Goal: Check status: Check status

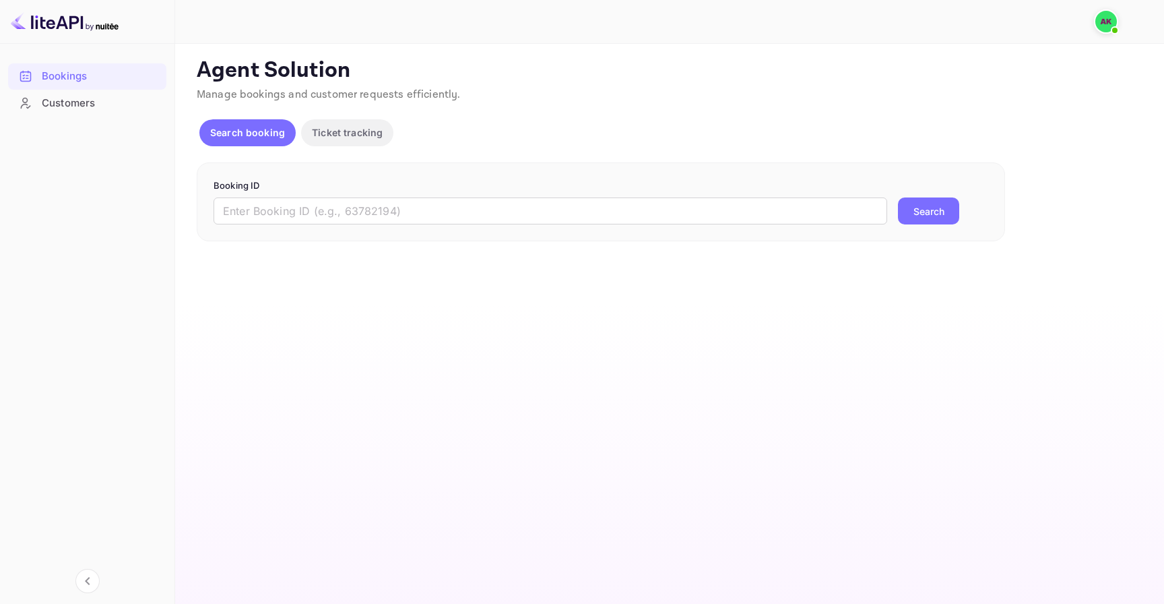
click at [364, 139] on p "Ticket tracking" at bounding box center [347, 132] width 71 height 14
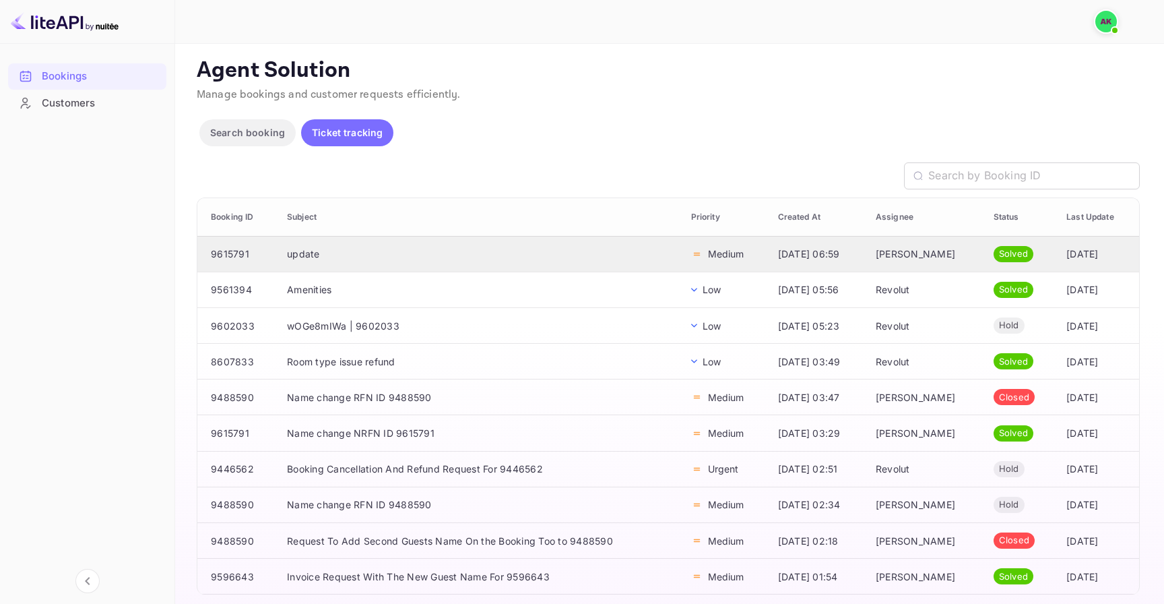
click at [382, 260] on td "update" at bounding box center [478, 254] width 404 height 36
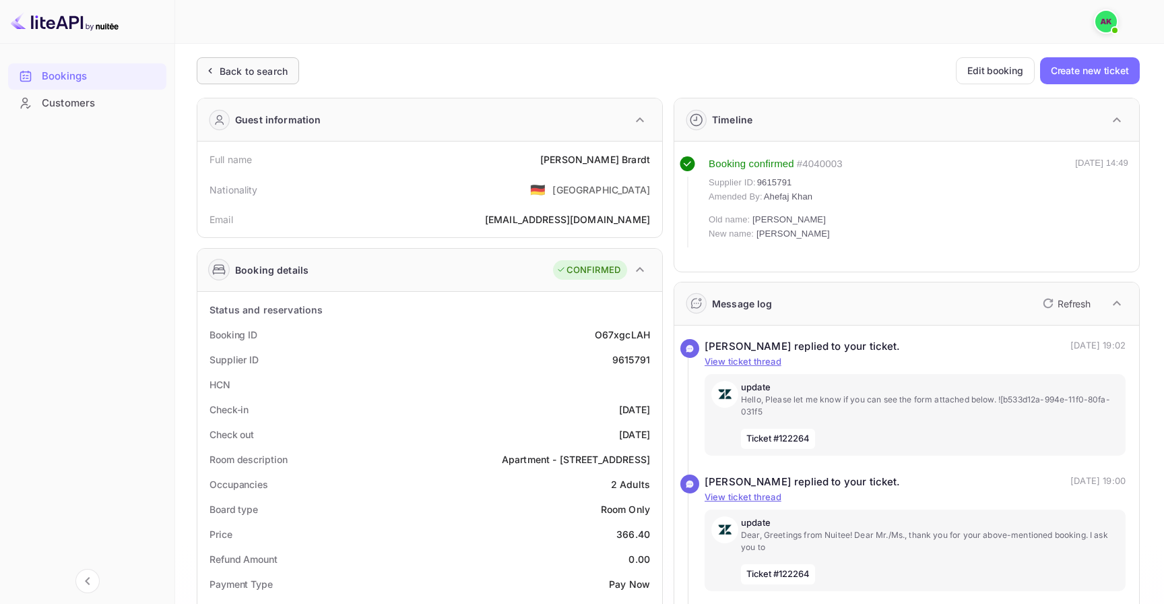
click at [255, 73] on div "Back to search" at bounding box center [254, 71] width 68 height 14
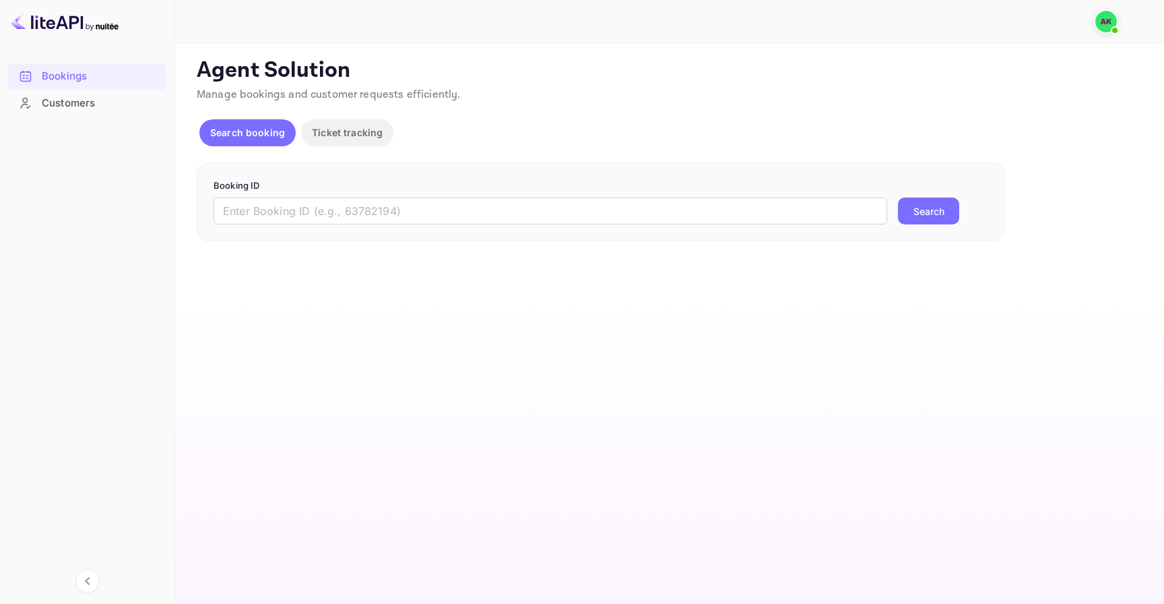
click at [348, 134] on p "Ticket tracking" at bounding box center [347, 132] width 71 height 14
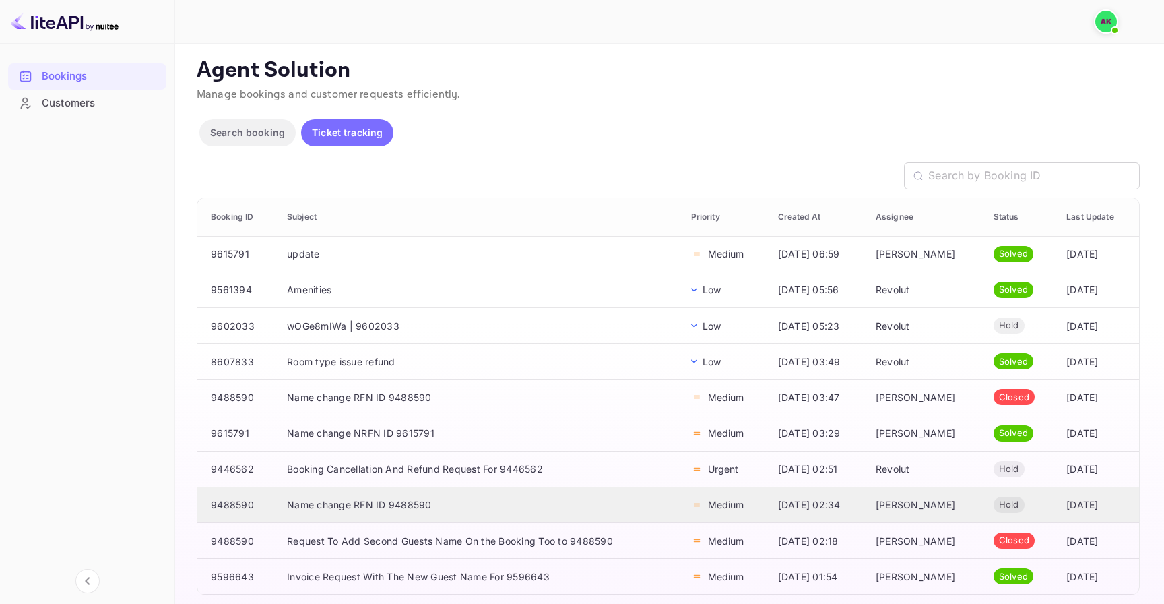
click at [394, 520] on td "Name change RFN ID 9488590" at bounding box center [478, 504] width 404 height 36
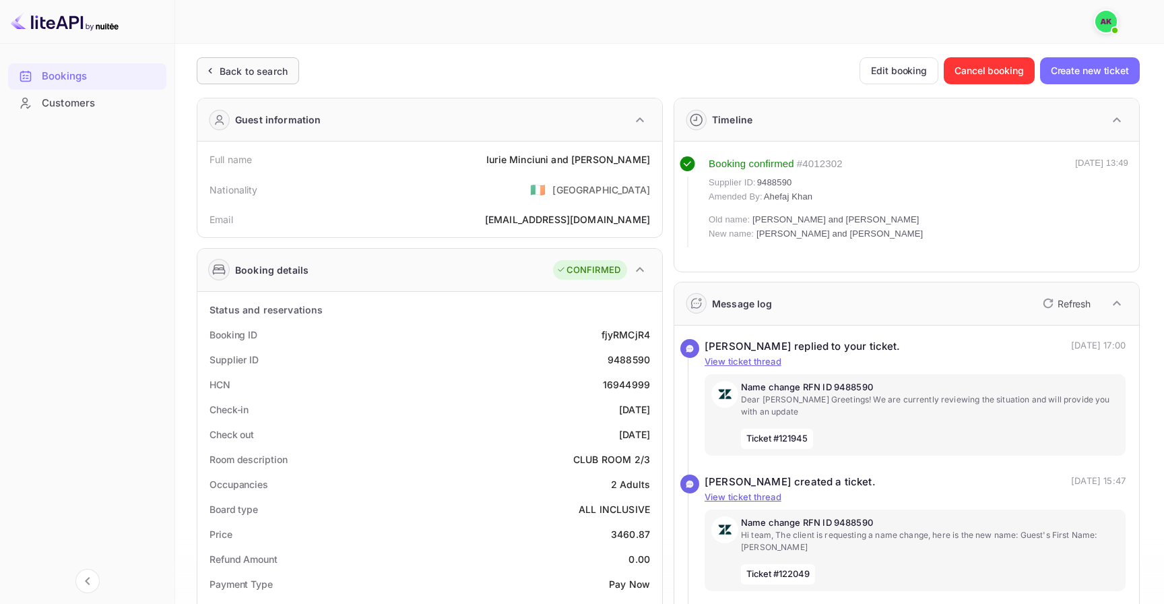
click at [261, 80] on div "Back to search" at bounding box center [248, 70] width 102 height 27
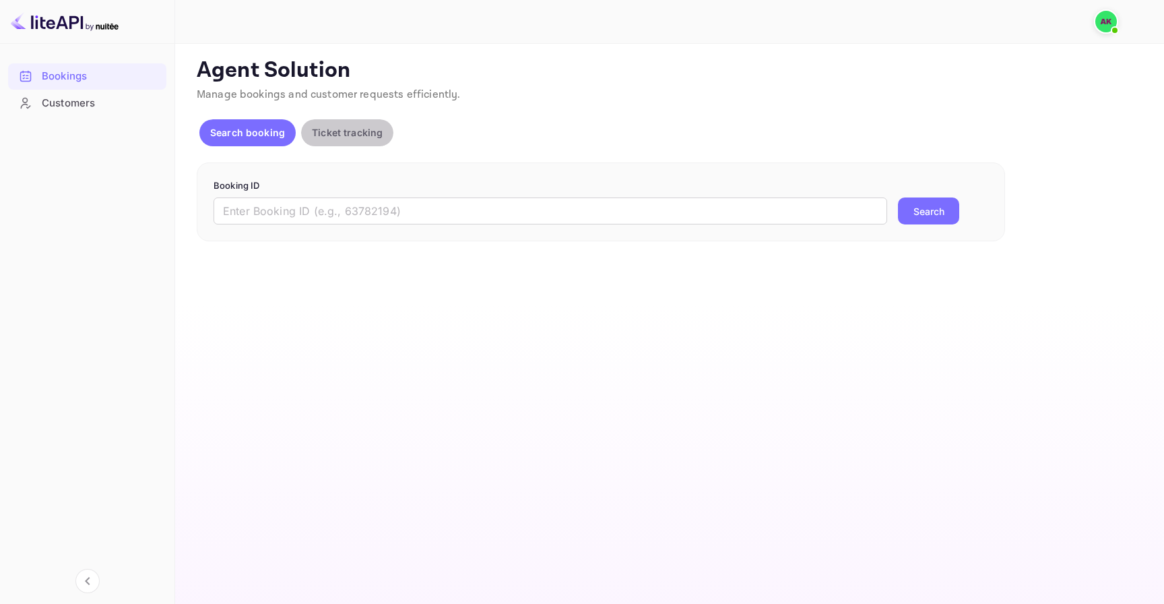
click at [346, 143] on button "Ticket tracking" at bounding box center [347, 132] width 92 height 27
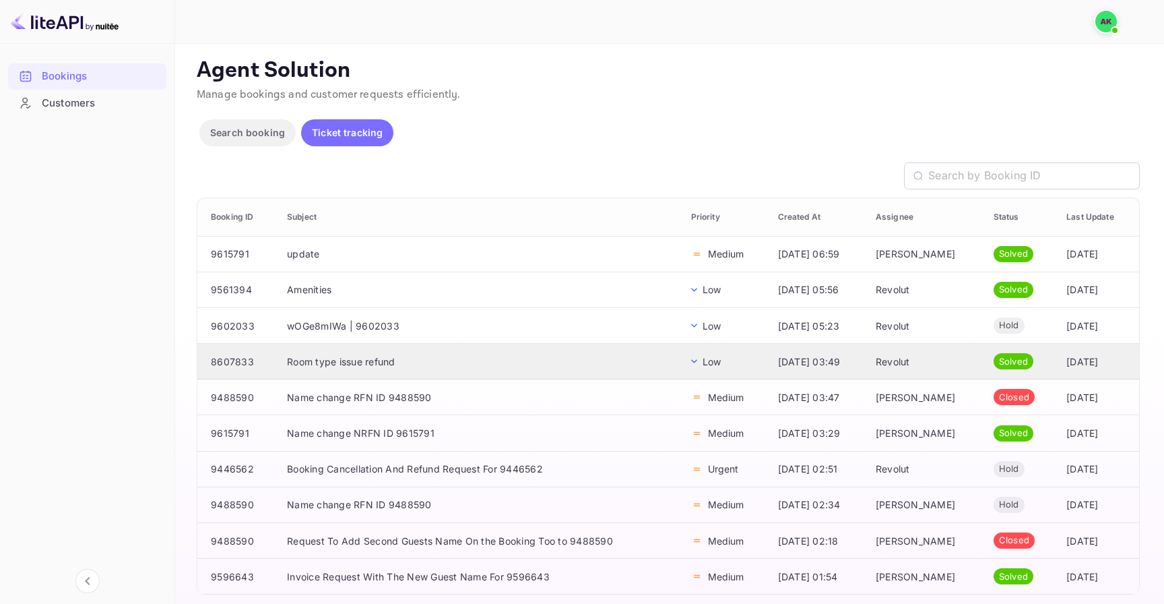
scroll to position [40, 0]
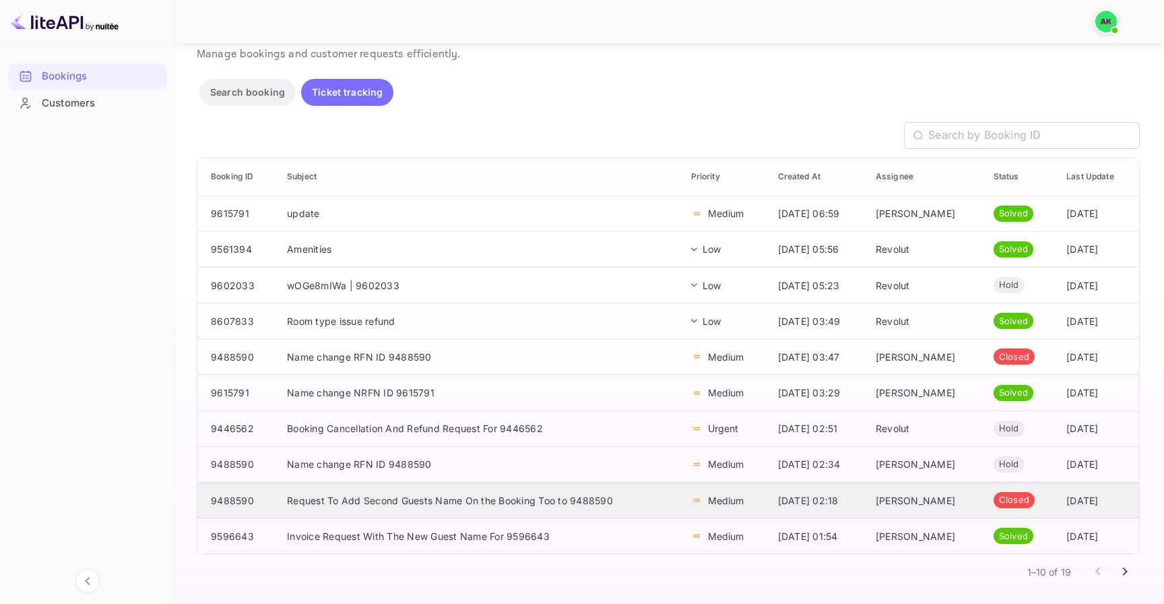
click at [391, 496] on td "Request To Add Second Guests Name On the Booking Too to 9488590" at bounding box center [478, 500] width 404 height 36
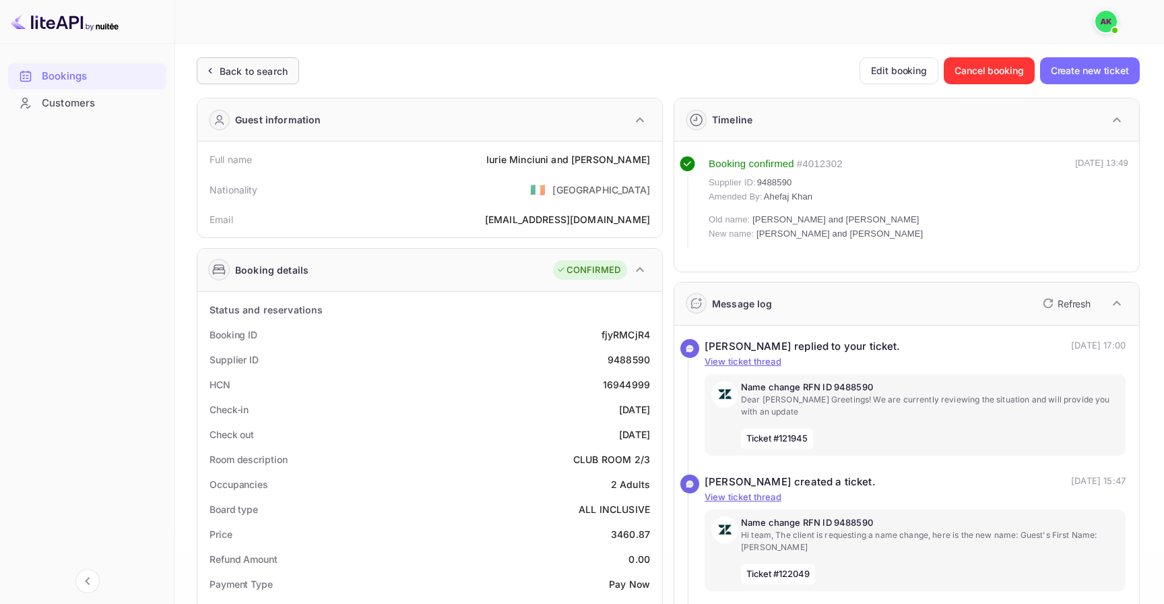
click at [236, 73] on div "Back to search" at bounding box center [254, 71] width 68 height 14
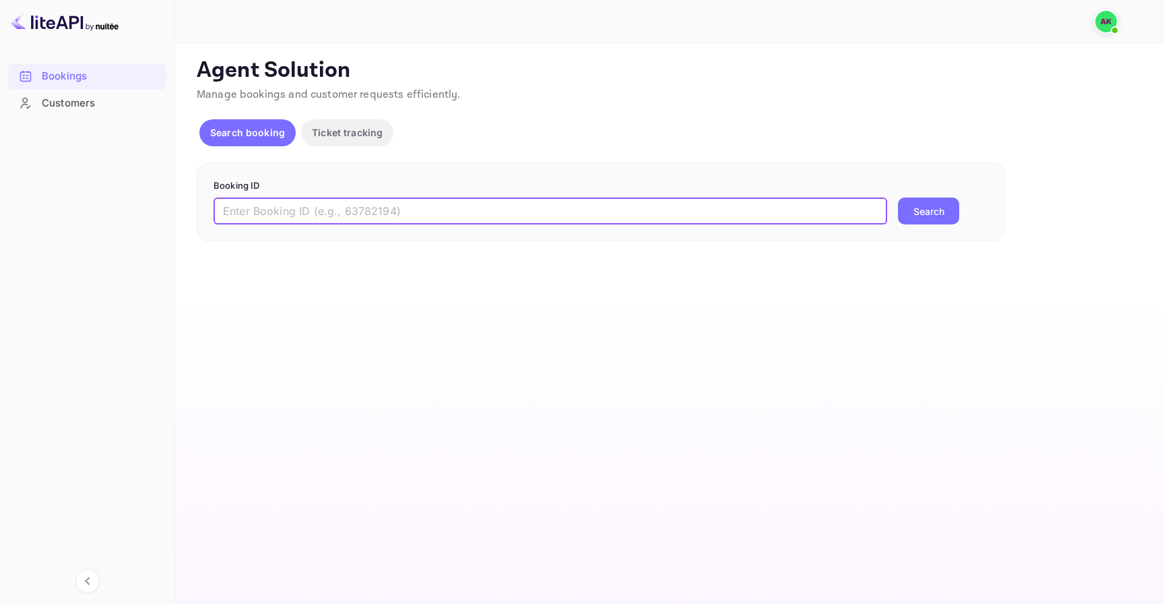
click at [443, 210] on input "text" at bounding box center [551, 210] width 674 height 27
paste input "369386"
click at [946, 209] on button "Search" at bounding box center [928, 210] width 61 height 27
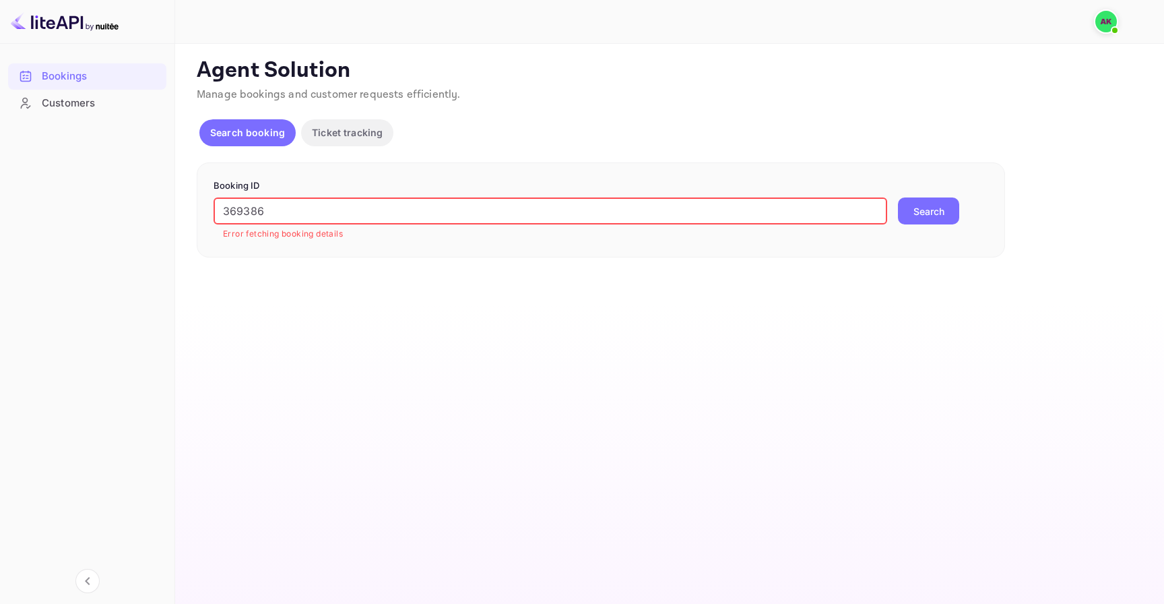
click at [394, 209] on input "369386" at bounding box center [551, 210] width 674 height 27
click at [521, 210] on input "369386" at bounding box center [551, 210] width 674 height 27
paste input "936943"
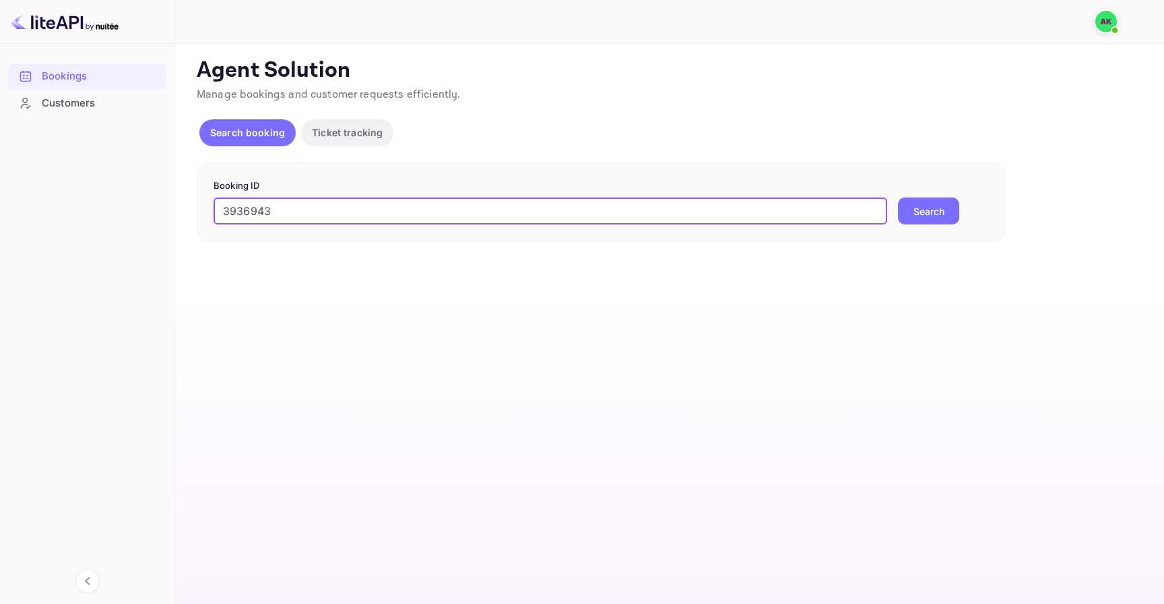
click at [901, 210] on button "Search" at bounding box center [928, 210] width 61 height 27
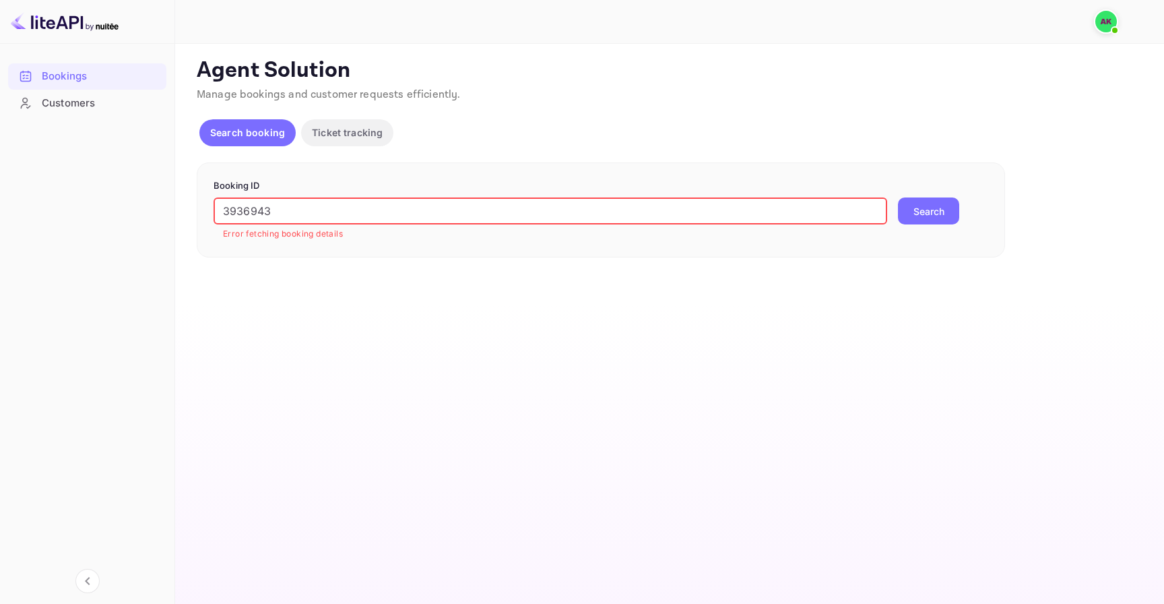
click at [764, 212] on input "3936943" at bounding box center [551, 210] width 674 height 27
click at [461, 214] on input "3936943" at bounding box center [551, 210] width 674 height 27
paste input "9083339"
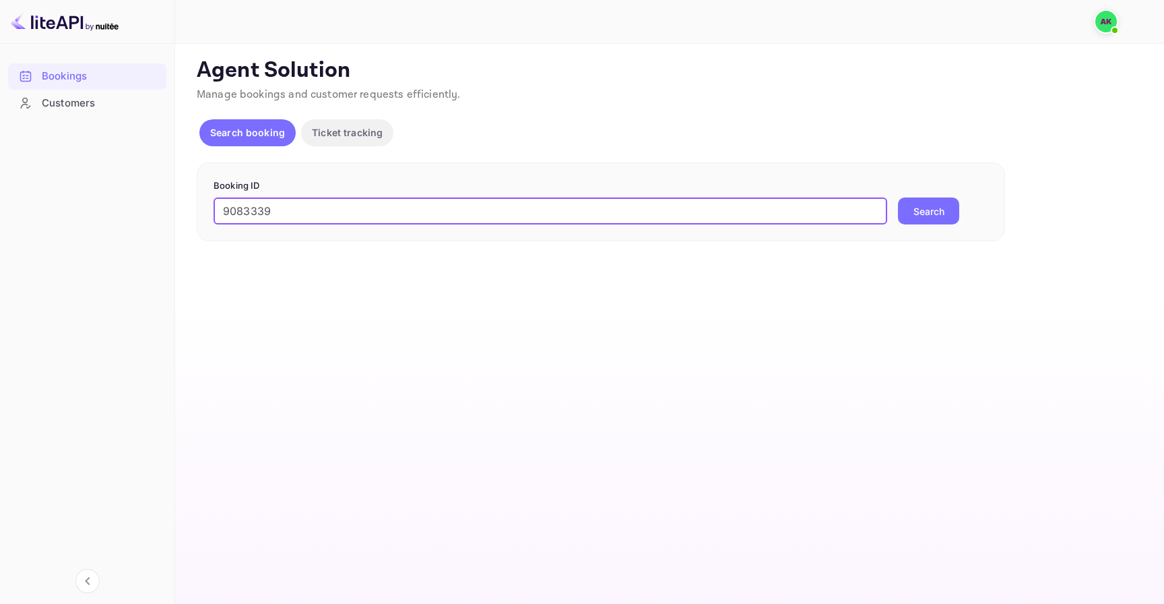
type input "9083339"
click at [907, 210] on button "Search" at bounding box center [928, 210] width 61 height 27
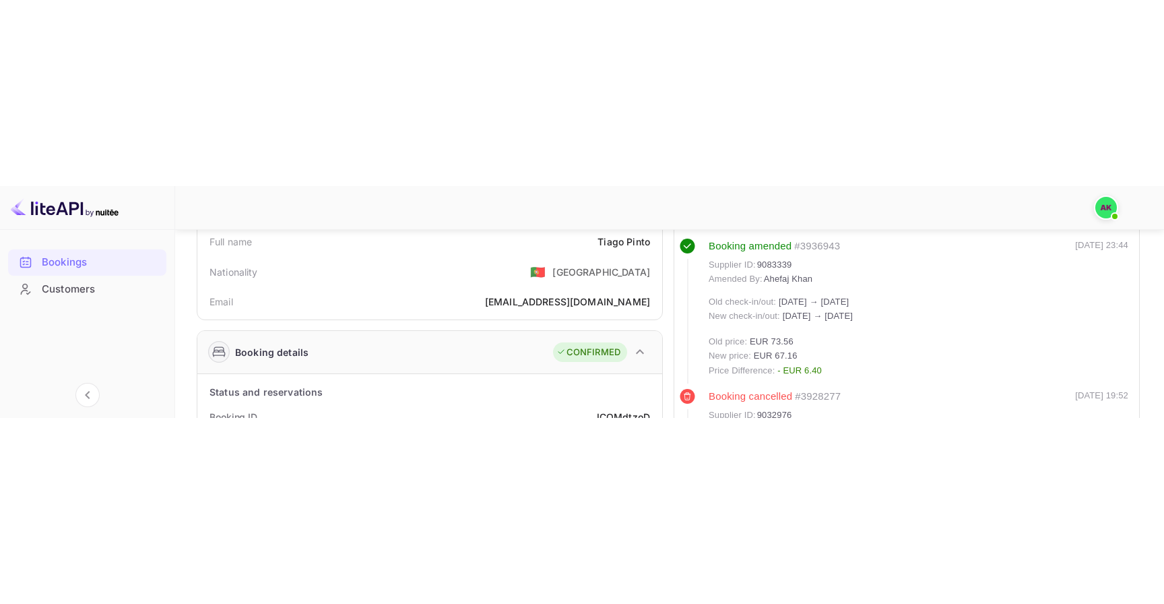
scroll to position [94, 0]
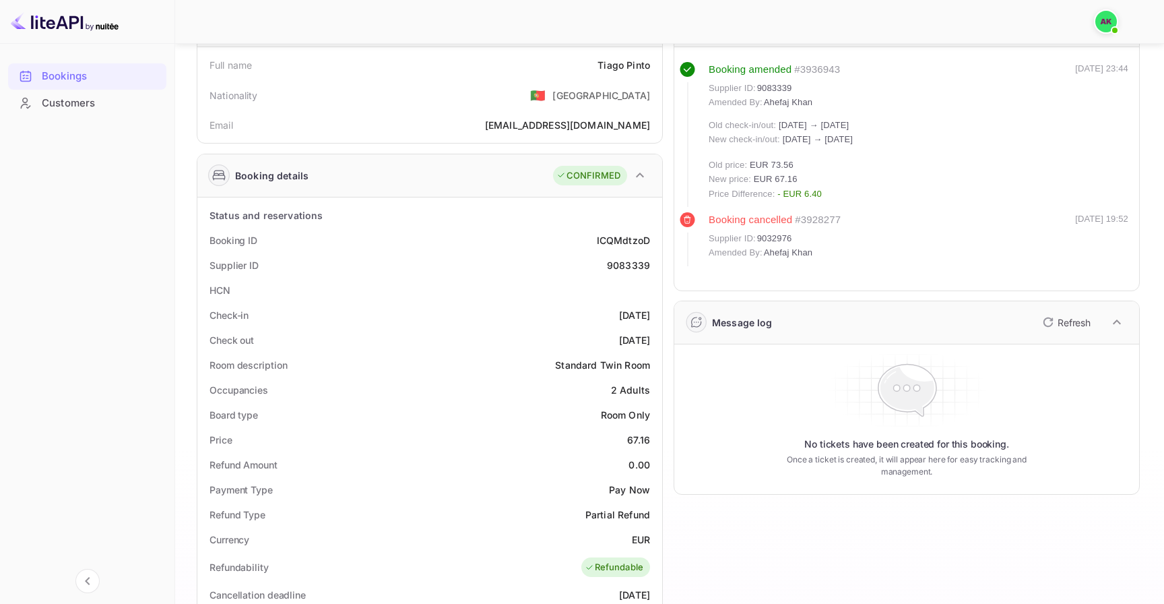
click at [779, 231] on span "9032976" at bounding box center [774, 238] width 35 height 13
copy span "9032976"
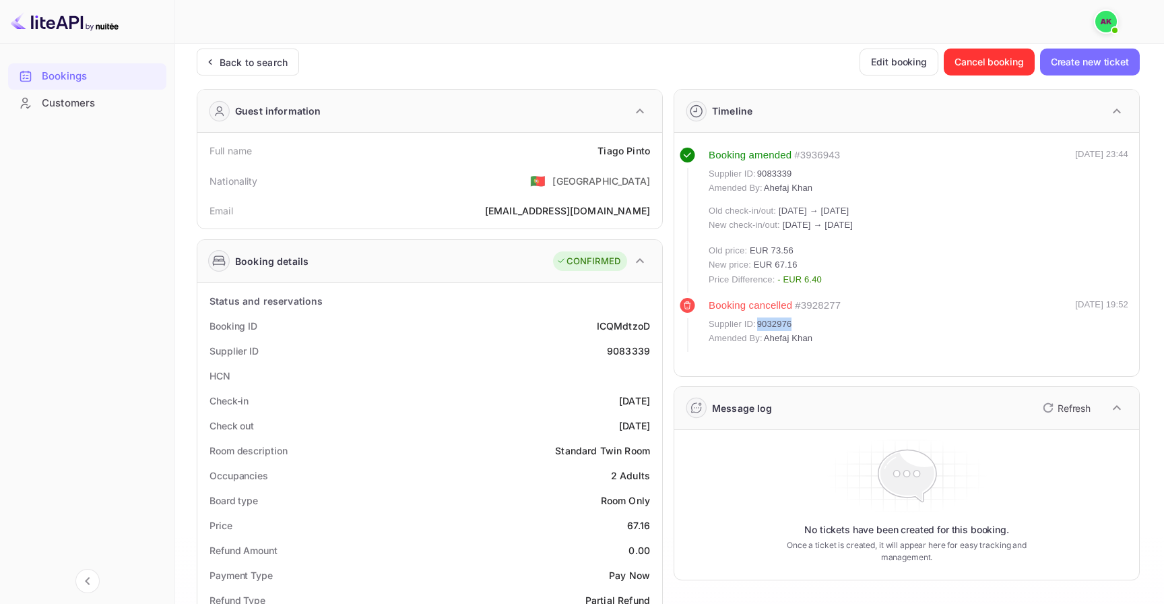
scroll to position [0, 0]
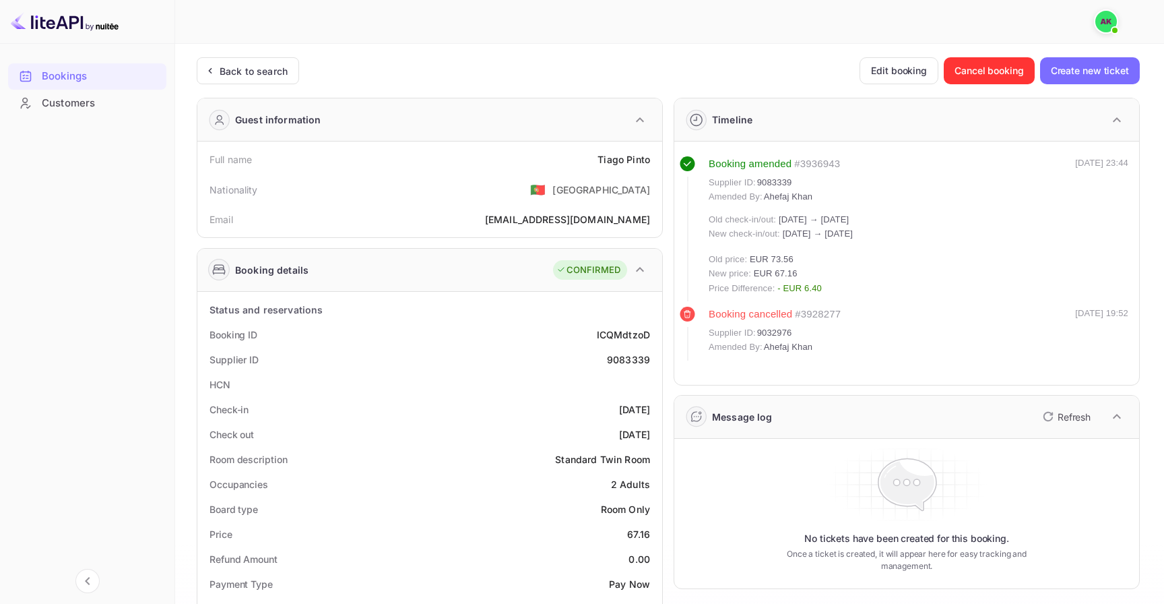
click at [885, 89] on div "Back to search Edit booking Cancel booking Create new ticket Guest information …" at bounding box center [668, 580] width 943 height 1046
click at [889, 82] on button "Edit booking" at bounding box center [899, 70] width 79 height 27
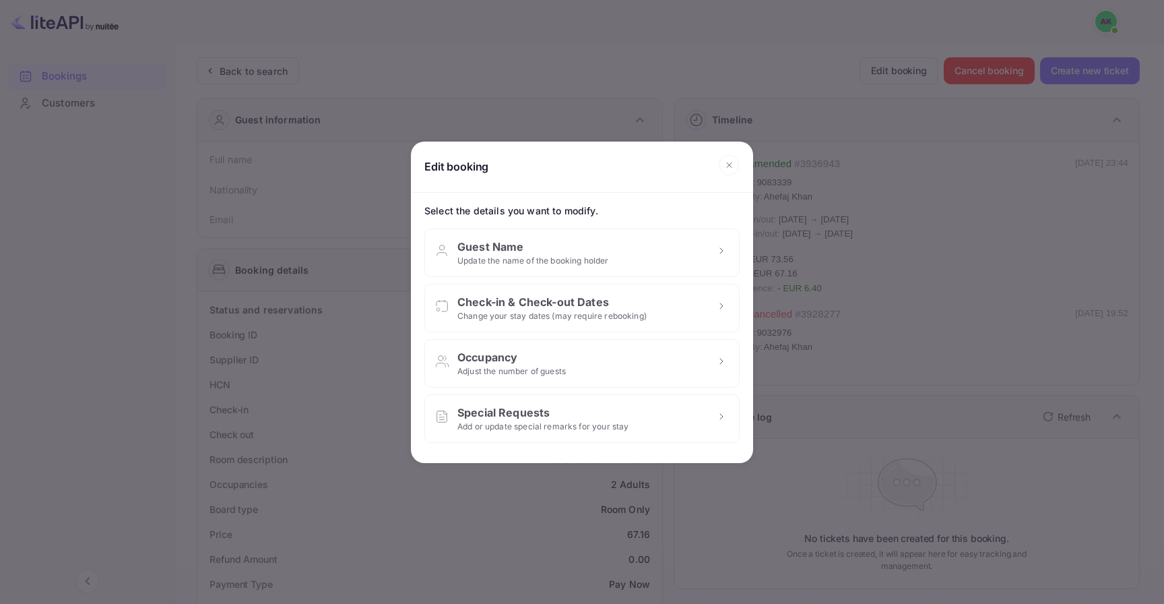
click at [686, 82] on div "Edit booking Select the details you want to modify. Guest Name Update the name …" at bounding box center [582, 302] width 1164 height 604
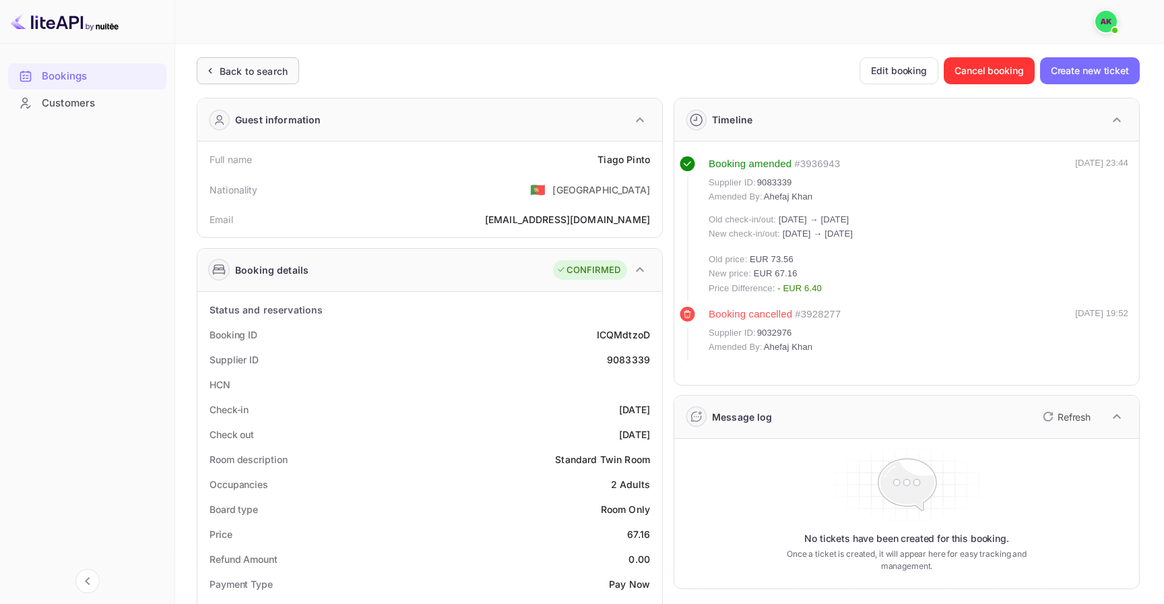
click at [276, 60] on div "Back to search" at bounding box center [248, 70] width 102 height 27
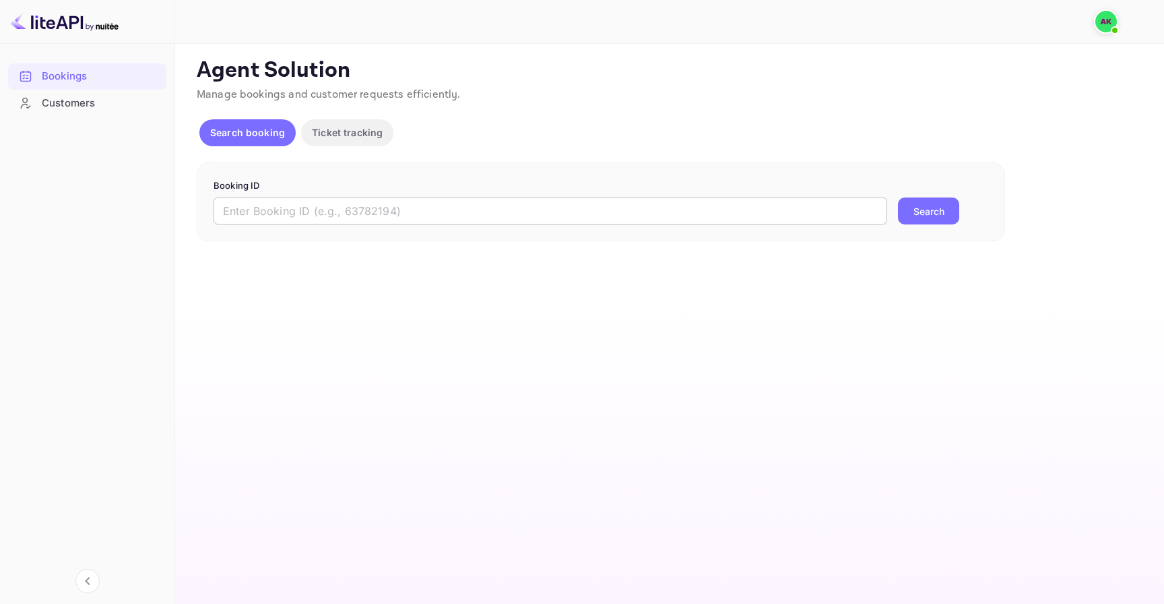
click at [505, 207] on input "text" at bounding box center [551, 210] width 674 height 27
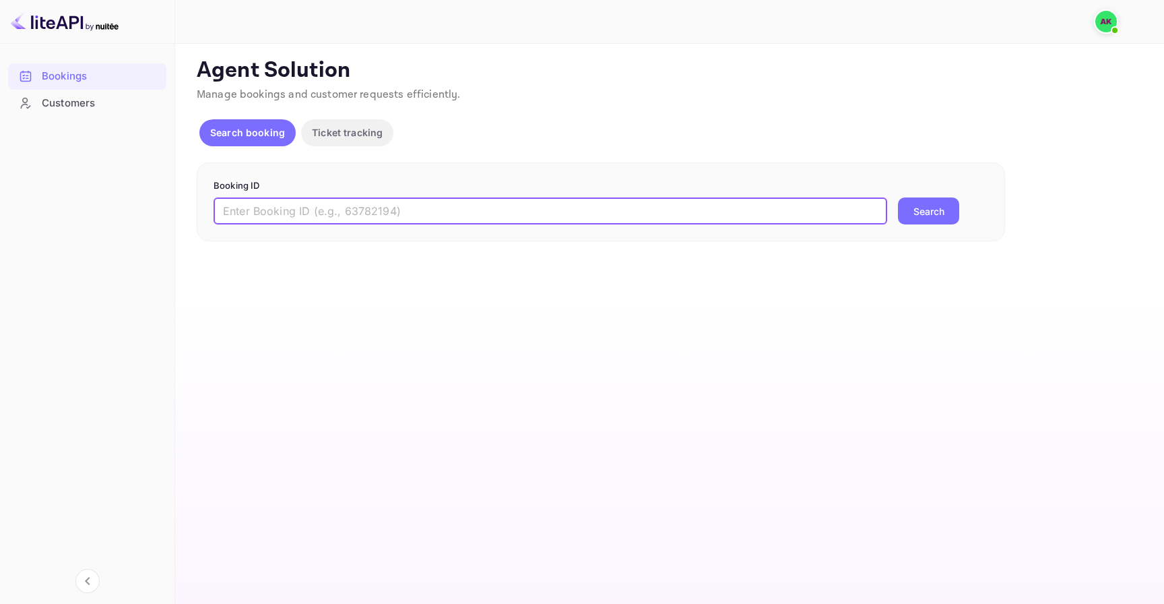
paste input "9032976"
type input "9032976"
click at [930, 197] on button "Search" at bounding box center [928, 210] width 61 height 27
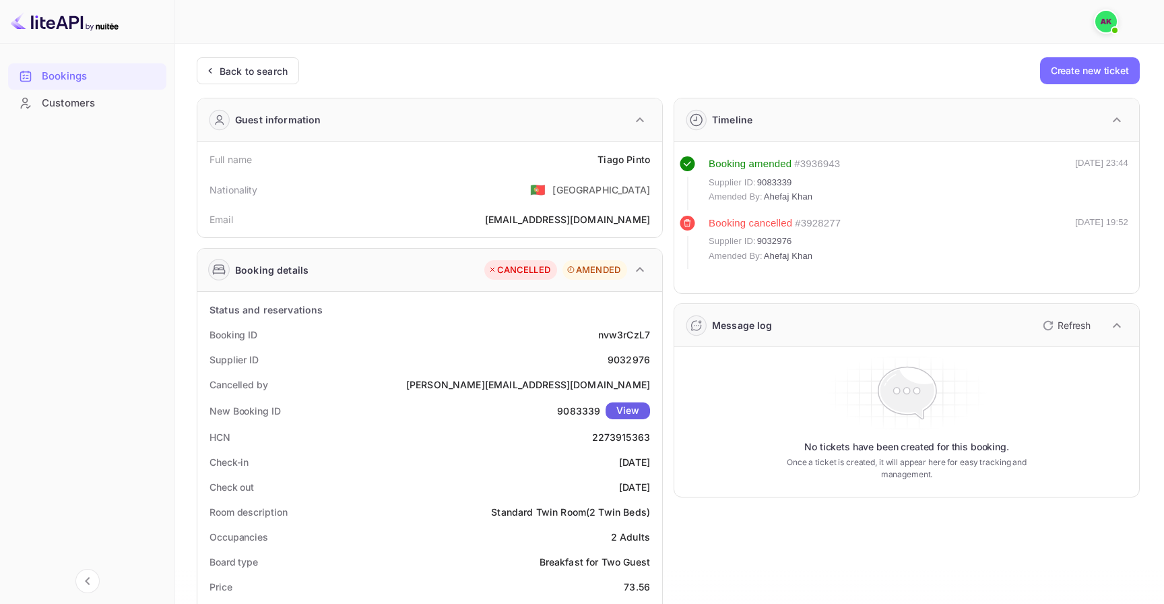
click at [634, 231] on button "View" at bounding box center [628, 410] width 44 height 17
click at [579, 231] on div "9083339 View" at bounding box center [603, 410] width 93 height 17
click at [778, 231] on span "9032976" at bounding box center [774, 240] width 35 height 13
copy span "9032976"
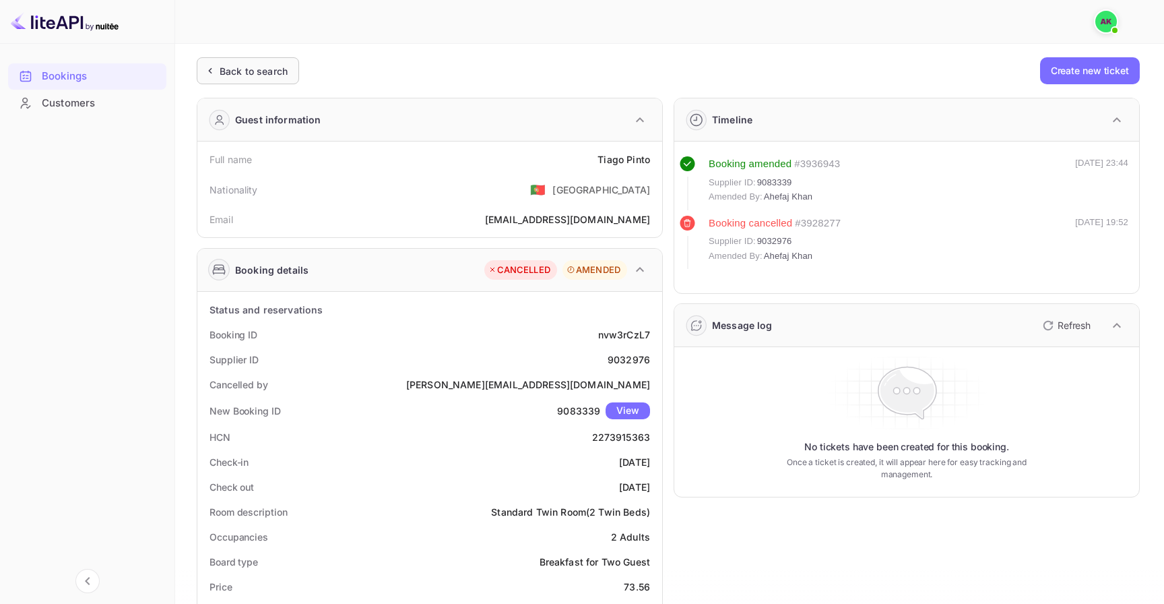
click at [249, 77] on div "Back to search" at bounding box center [254, 71] width 68 height 14
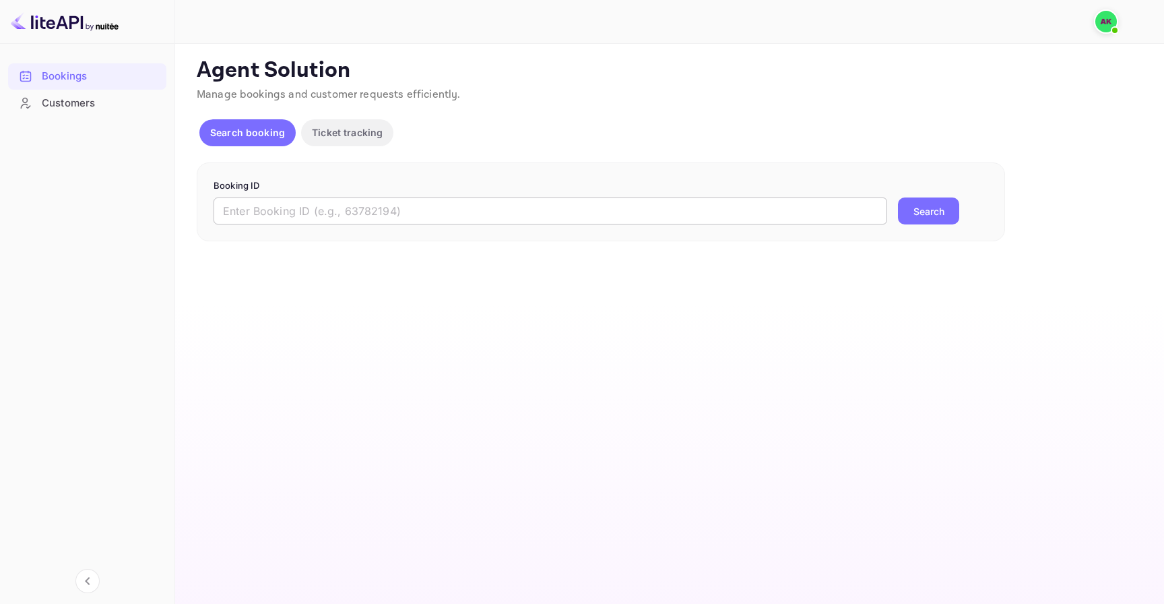
click at [534, 211] on input "text" at bounding box center [551, 210] width 674 height 27
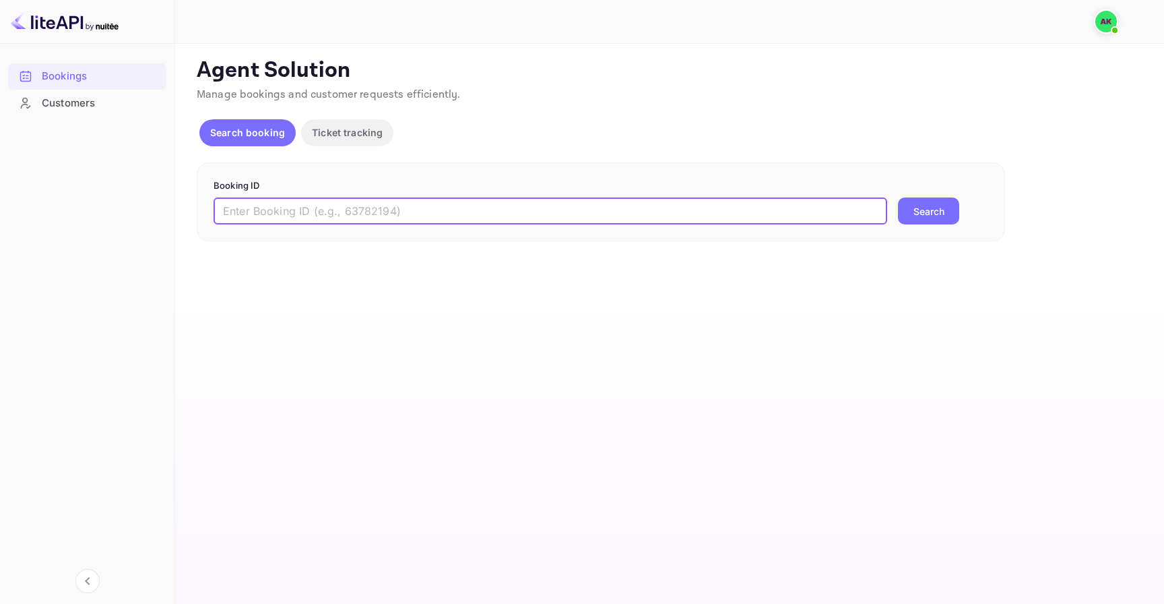
paste input "9032976"
type input "9032976"
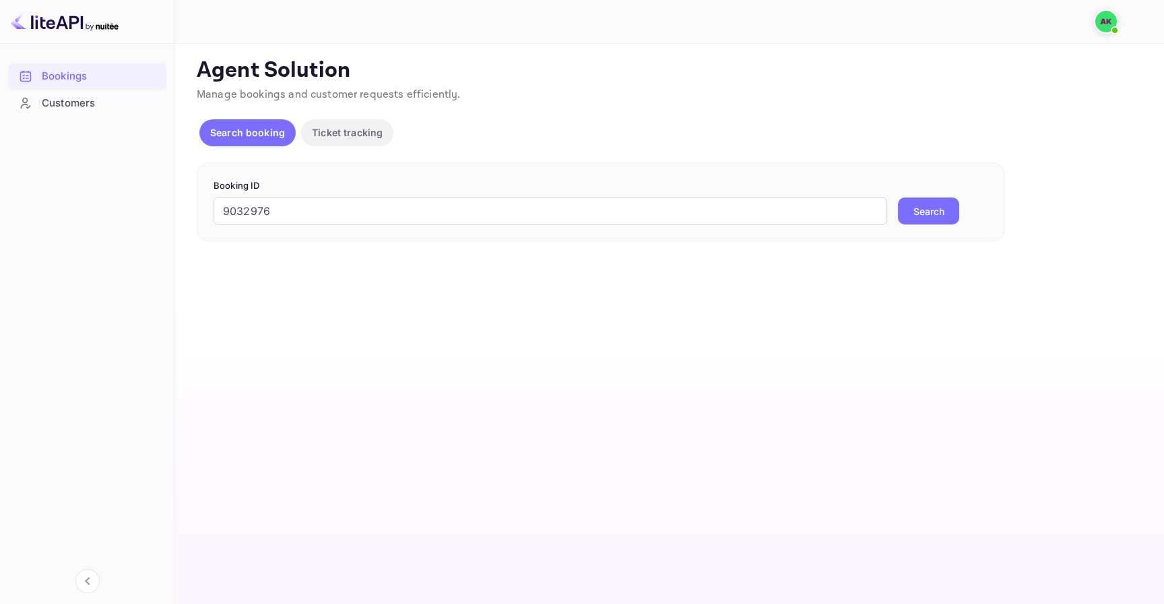
click at [933, 215] on button "Search" at bounding box center [928, 210] width 61 height 27
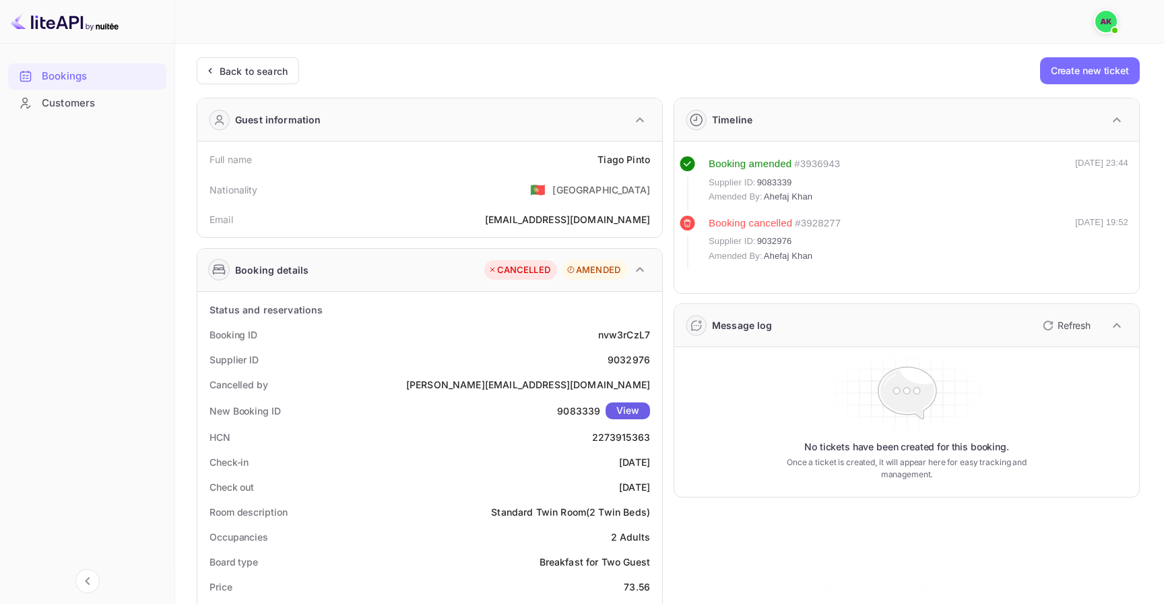
click at [628, 231] on button "View" at bounding box center [628, 410] width 44 height 17
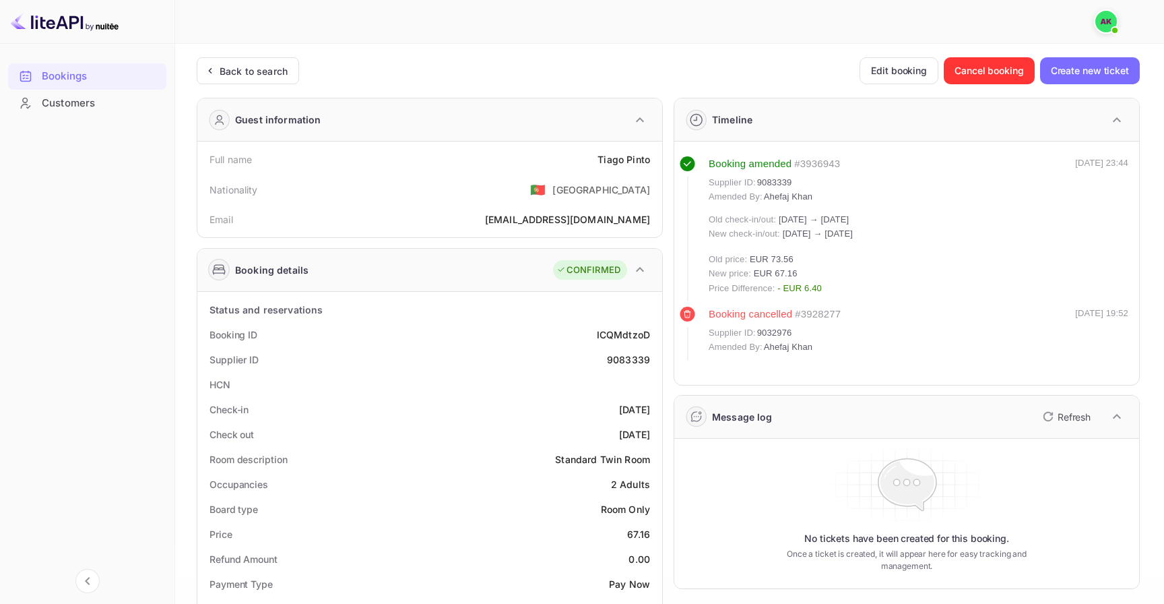
click at [777, 189] on div "Supplier ID: 9083339 Amended By: [PERSON_NAME]" at bounding box center [781, 190] width 144 height 28
click at [781, 178] on span "9083339" at bounding box center [774, 182] width 35 height 13
click at [744, 219] on span "Old check-in/out :" at bounding box center [744, 219] width 70 height 10
